Goal: Task Accomplishment & Management: Complete application form

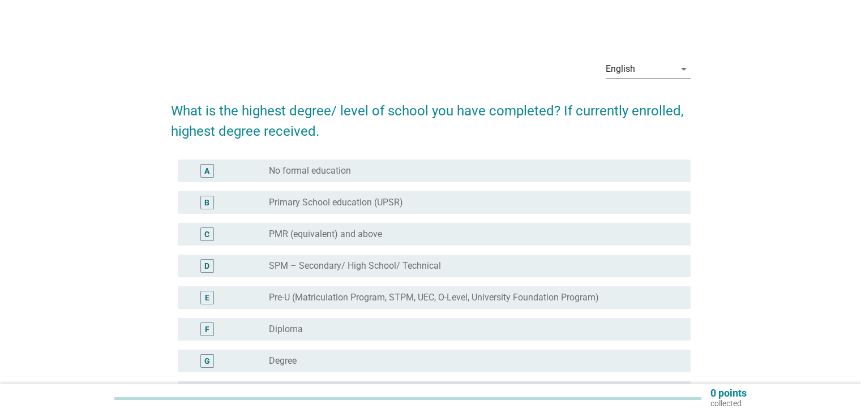
scroll to position [74, 0]
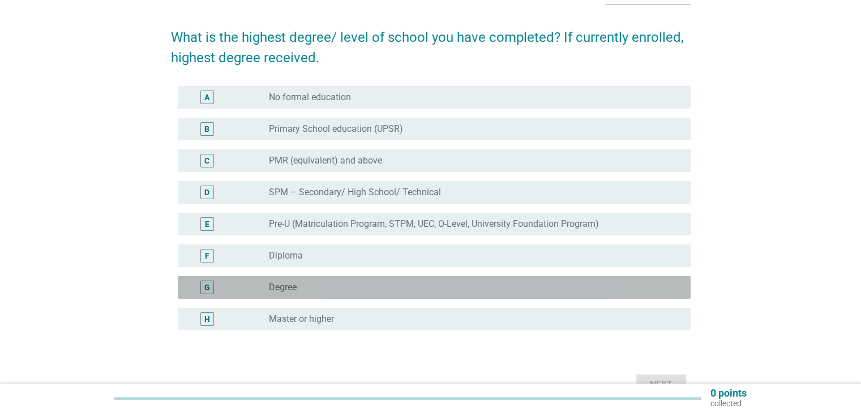
click at [357, 288] on div "radio_button_unchecked Degree" at bounding box center [470, 287] width 403 height 11
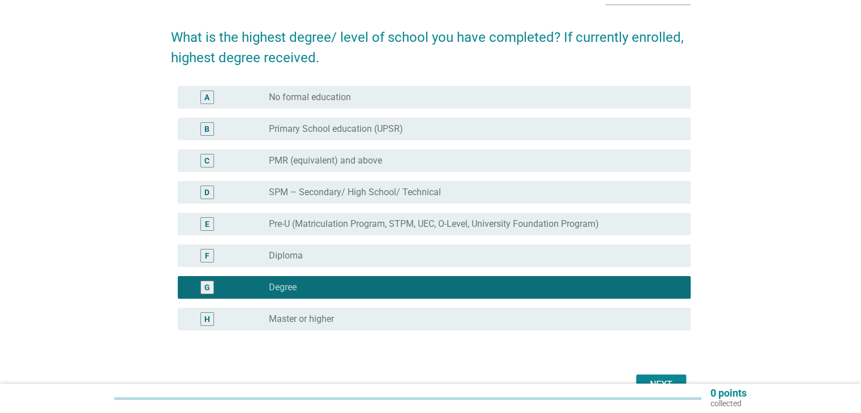
scroll to position [139, 0]
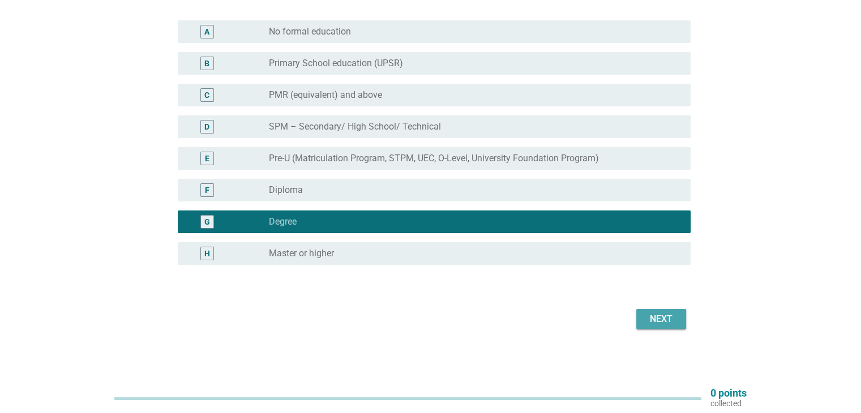
click at [655, 313] on div "Next" at bounding box center [661, 320] width 32 height 14
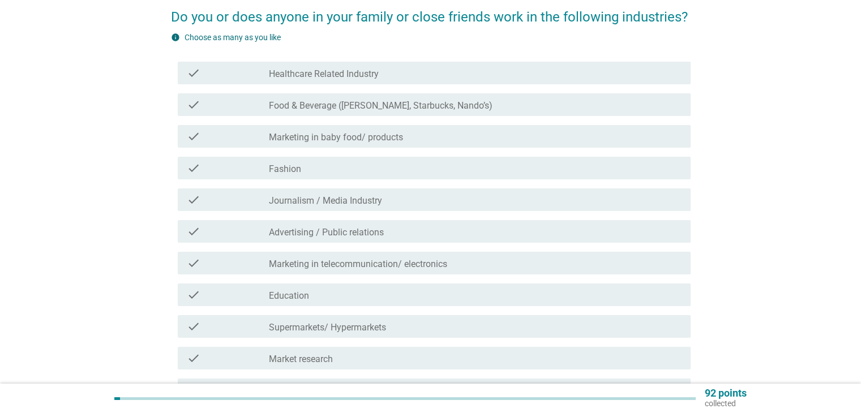
scroll to position [93, 0]
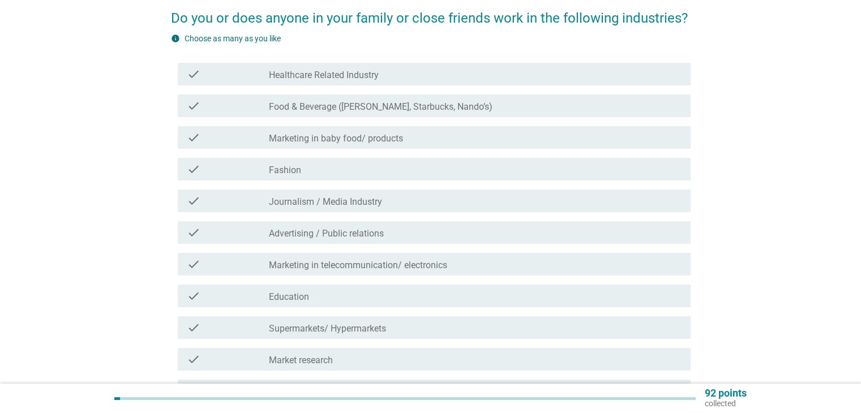
click at [463, 225] on div "check check_box_outline_blank Advertising / Public relations" at bounding box center [434, 232] width 513 height 23
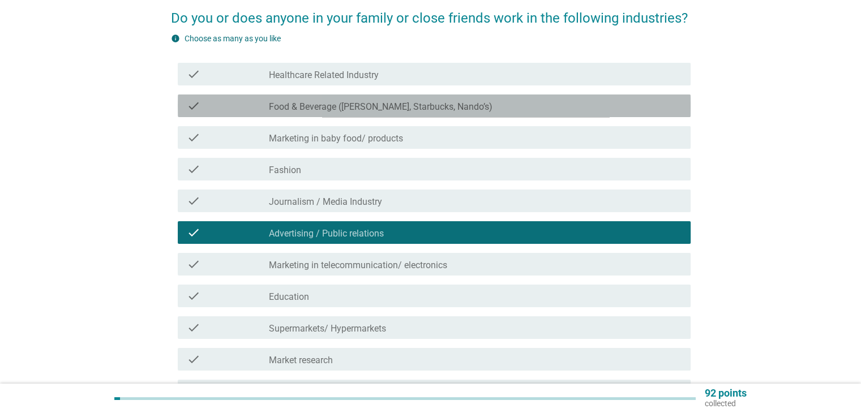
click at [480, 113] on div "check check_box_outline_blank Food & Beverage ([PERSON_NAME], Starbucks, Nando’…" at bounding box center [434, 106] width 513 height 23
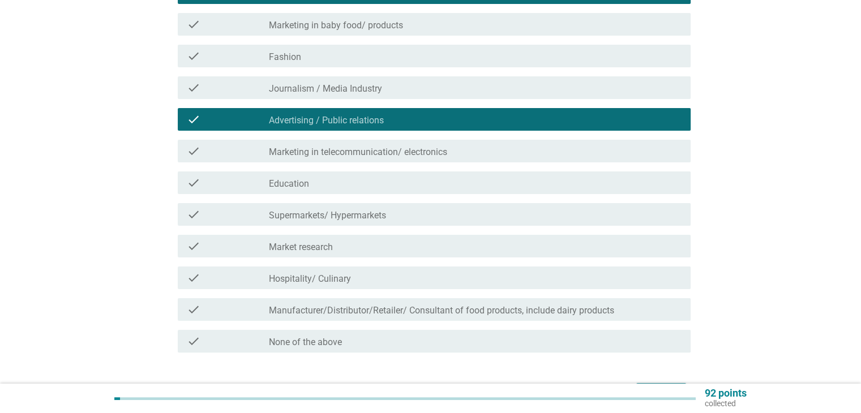
scroll to position [272, 0]
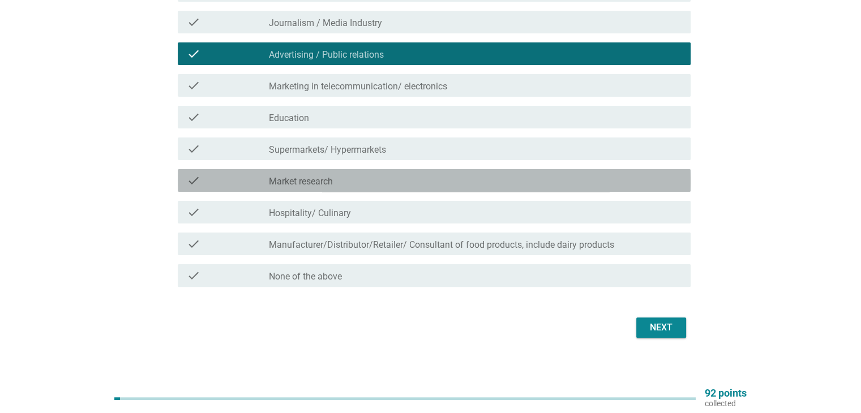
click at [417, 188] on div "check check_box_outline_blank Market research" at bounding box center [434, 180] width 513 height 23
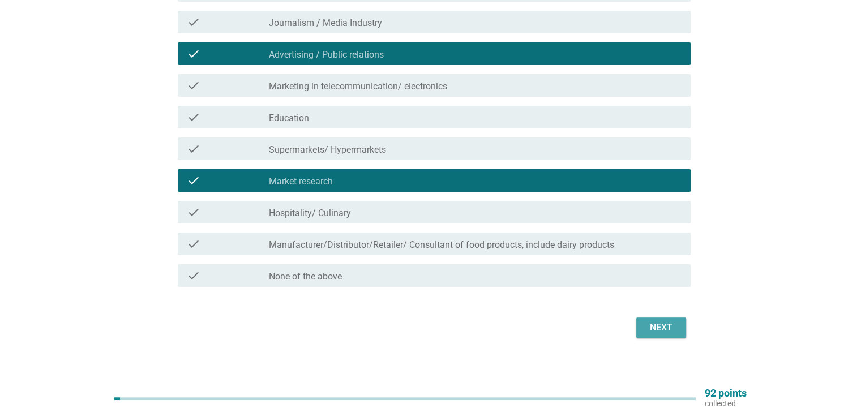
click at [639, 327] on button "Next" at bounding box center [661, 328] width 50 height 20
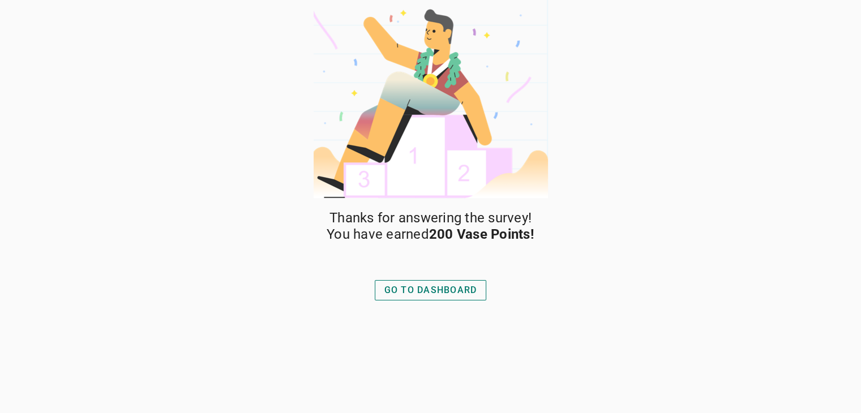
click at [467, 292] on div "GO TO DASHBOARD" at bounding box center [430, 291] width 93 height 14
